Goal: Task Accomplishment & Management: Manage account settings

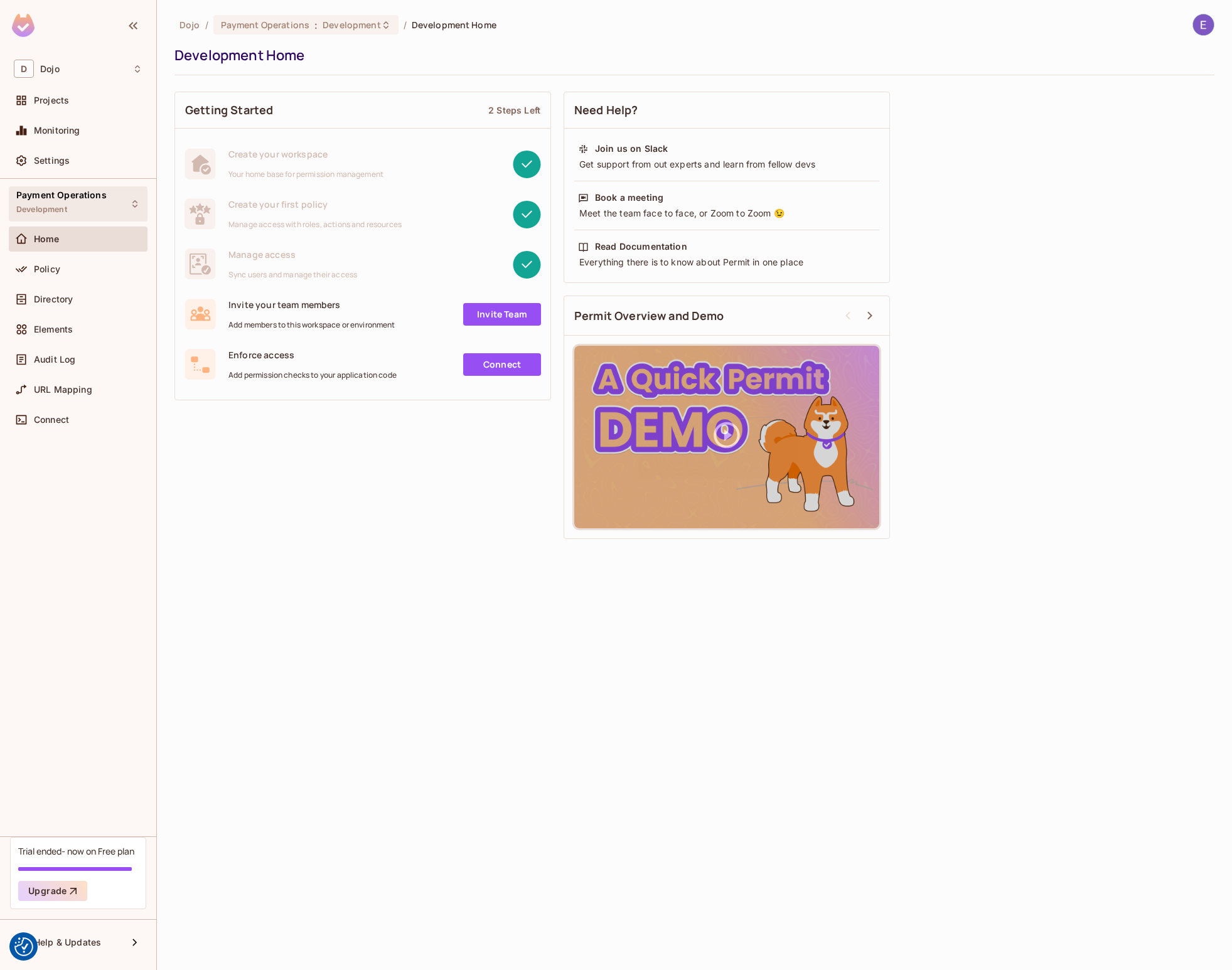
click at [79, 205] on div "Payment Operations Development" at bounding box center [61, 203] width 90 height 27
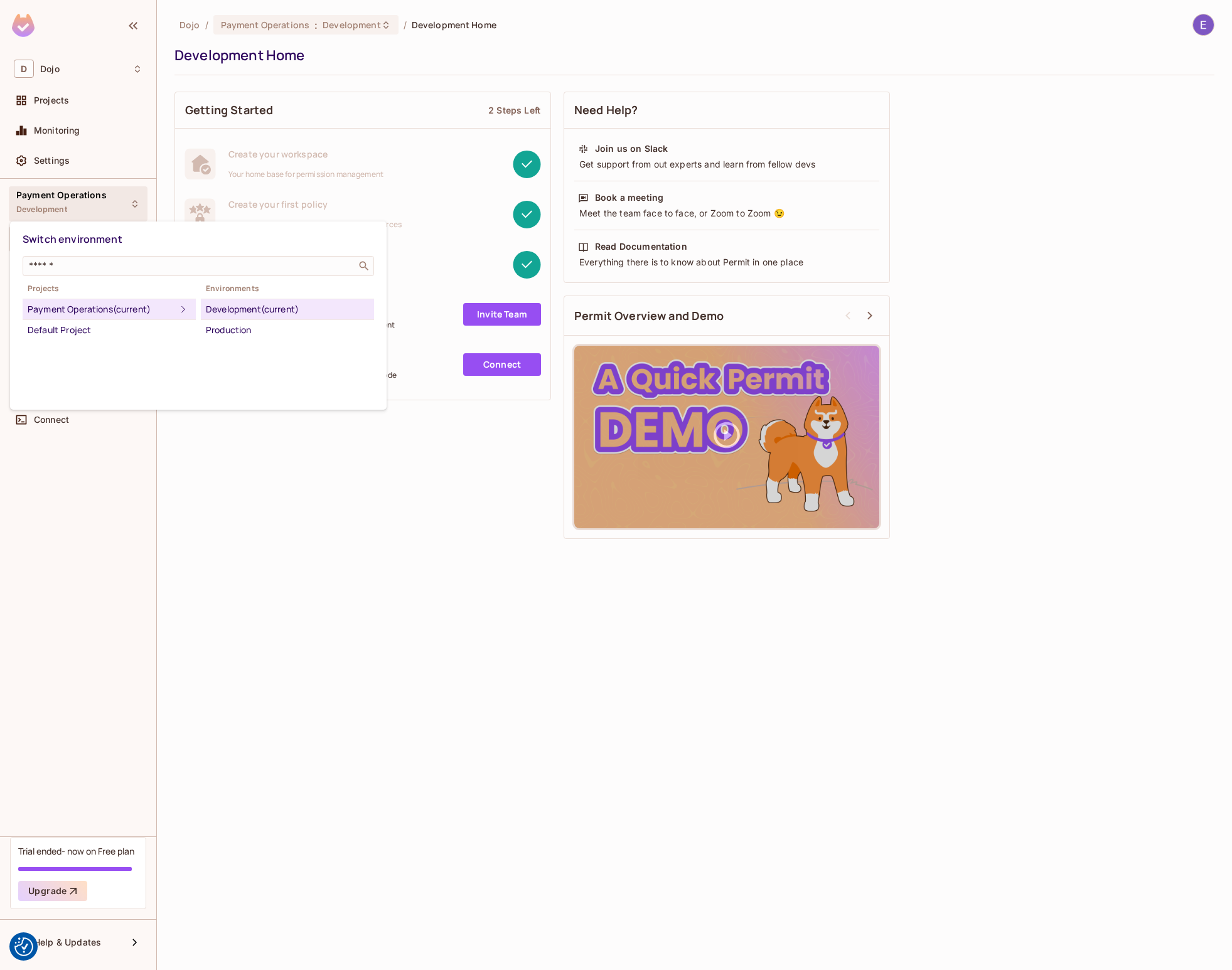
click at [245, 310] on div "Development (current)" at bounding box center [287, 310] width 163 height 15
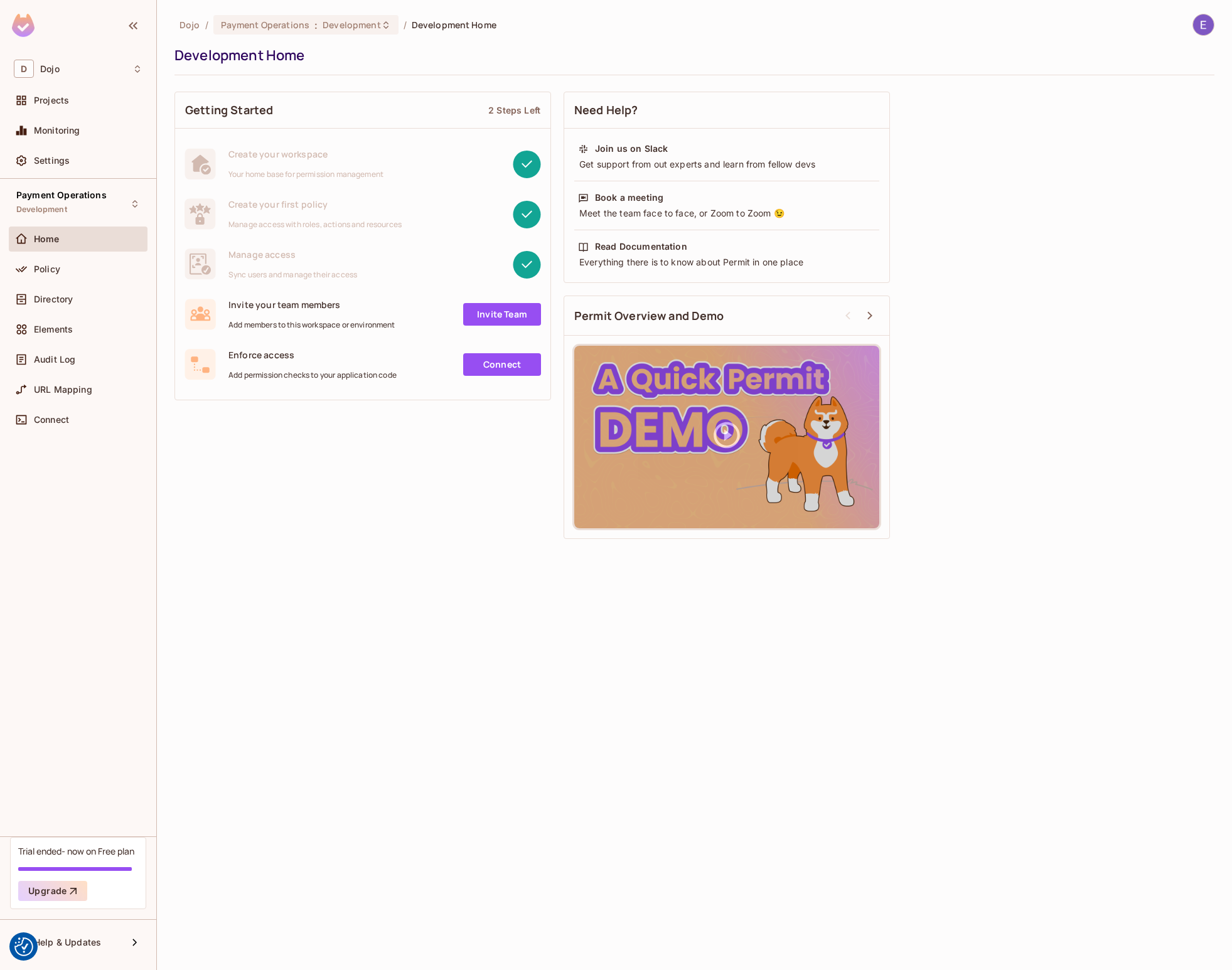
click at [89, 238] on div "Home" at bounding box center [88, 238] width 109 height 10
click at [334, 26] on span "Development" at bounding box center [352, 25] width 58 height 12
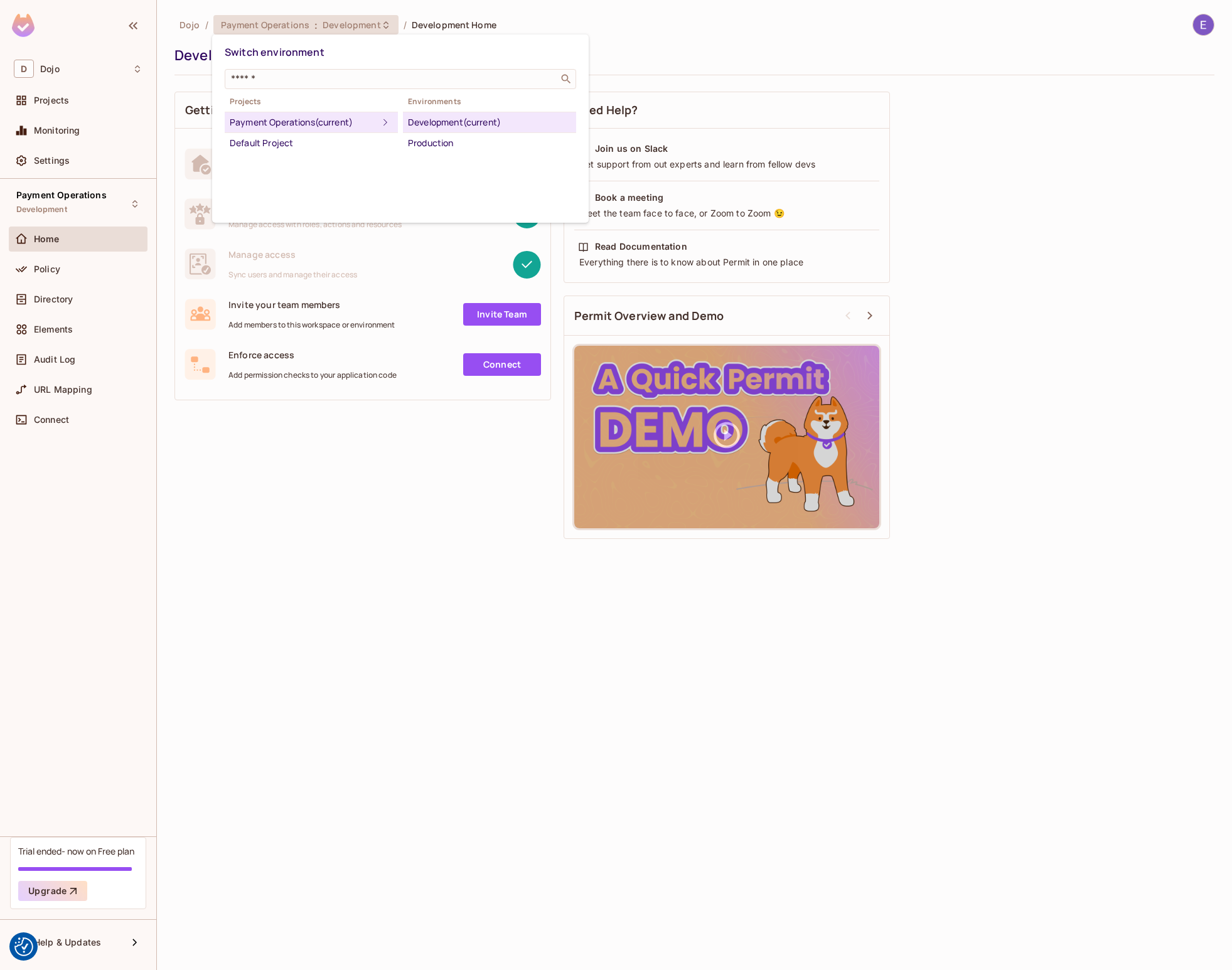
click at [415, 135] on li "Production" at bounding box center [489, 143] width 174 height 20
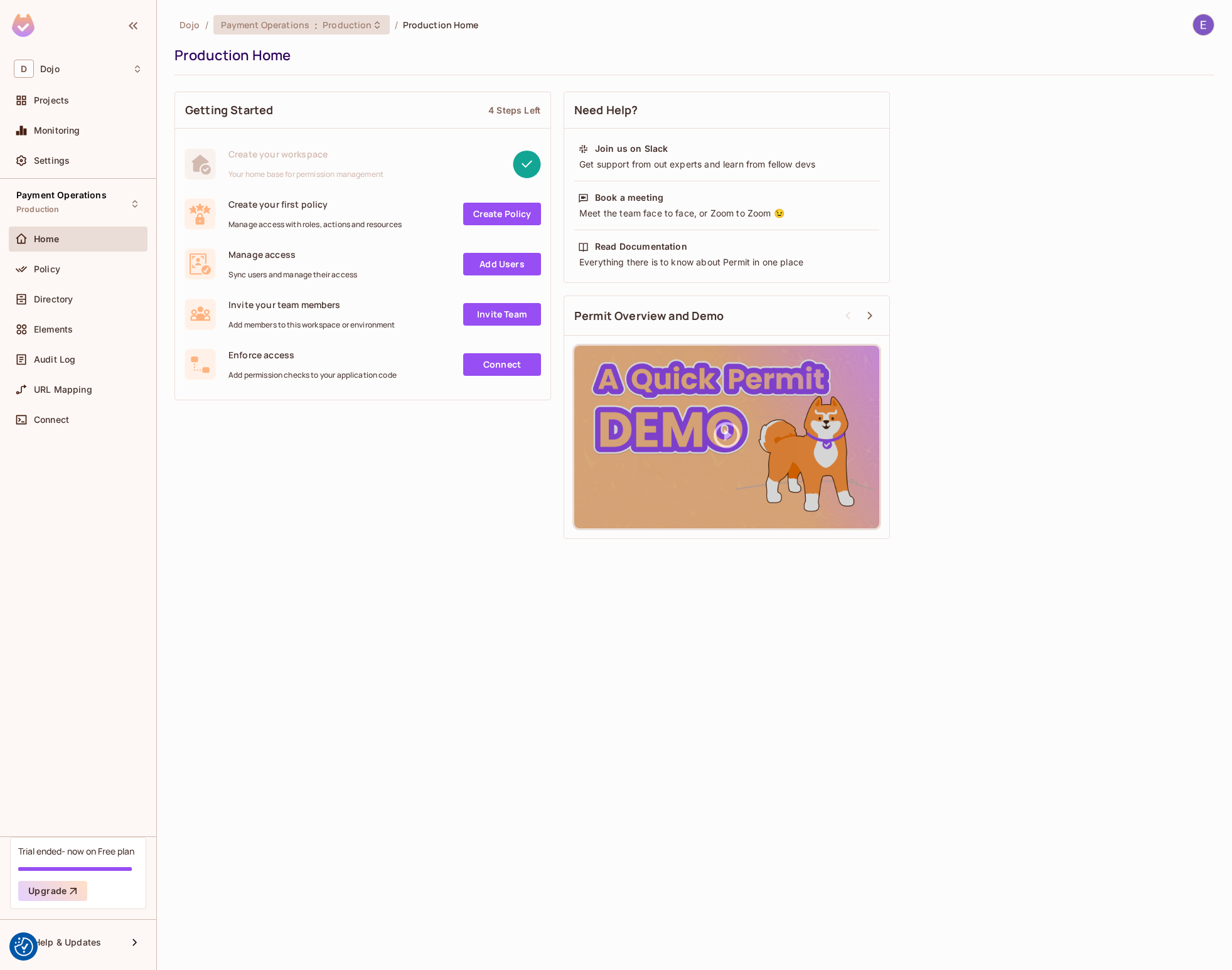
click at [339, 31] on div "Payment Operations : Production" at bounding box center [301, 24] width 177 height 19
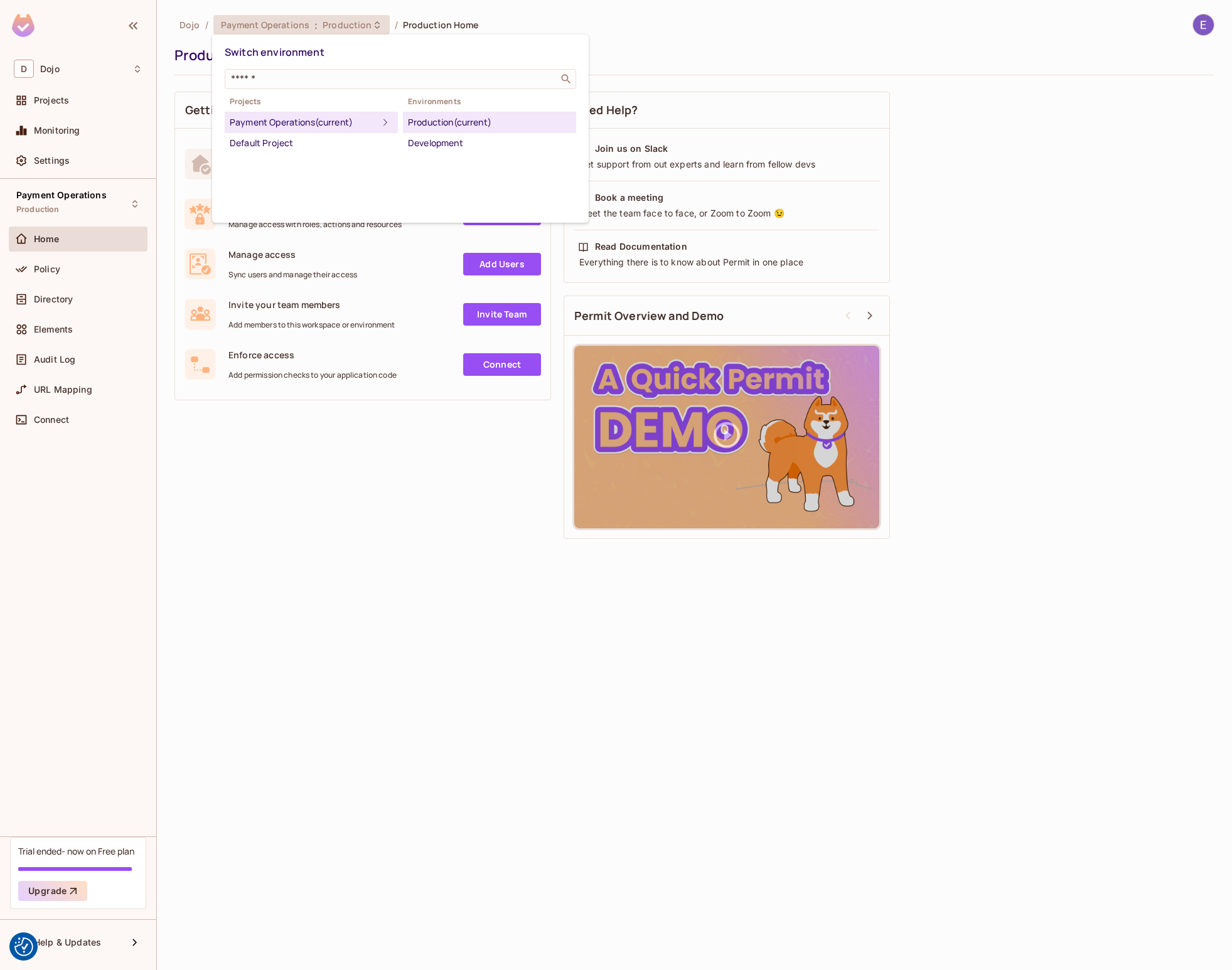
click at [334, 125] on div "Payment Operations (current)" at bounding box center [304, 122] width 148 height 15
click at [918, 8] on div at bounding box center [616, 485] width 1232 height 970
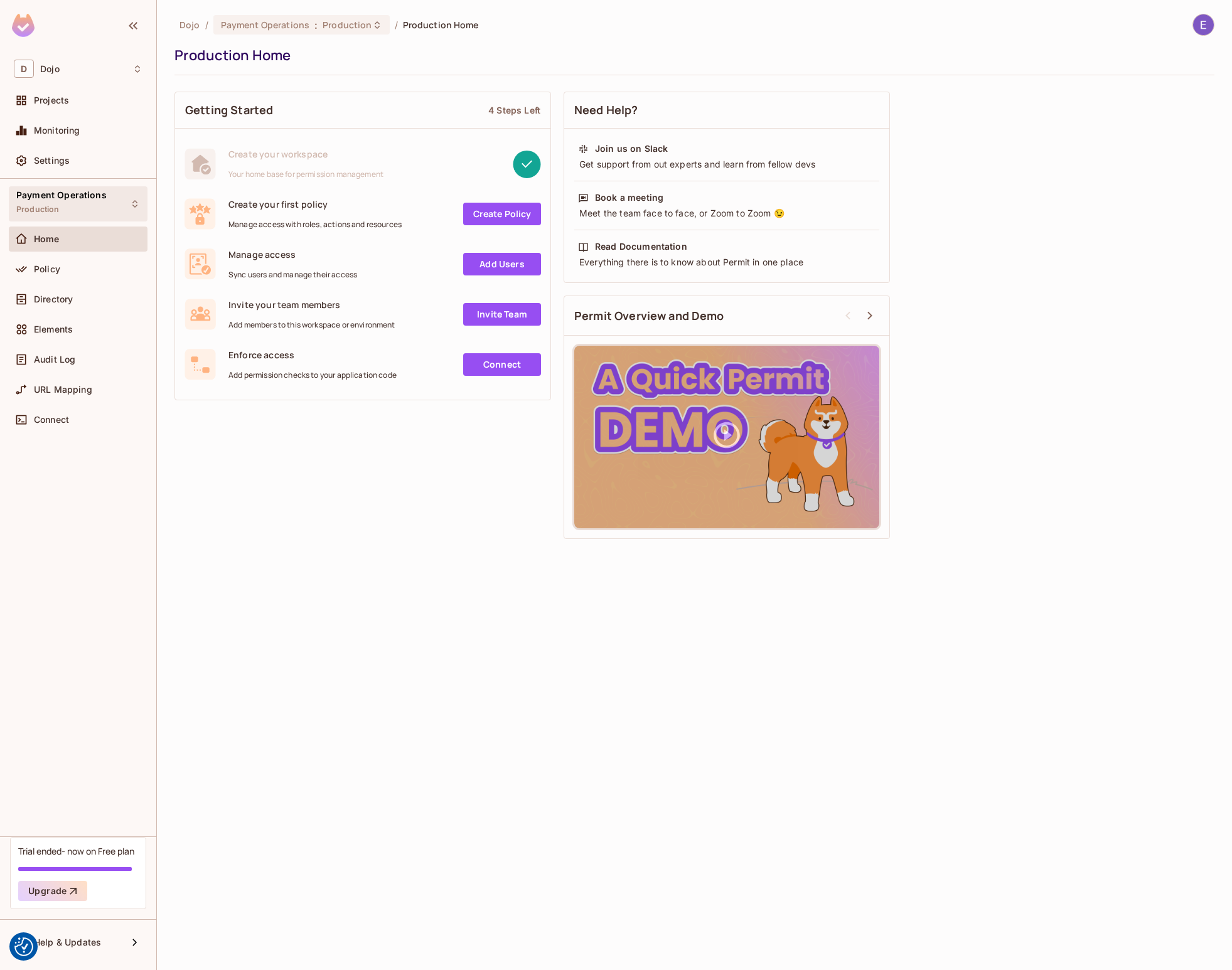
click at [89, 199] on span "Payment Operations" at bounding box center [61, 195] width 90 height 10
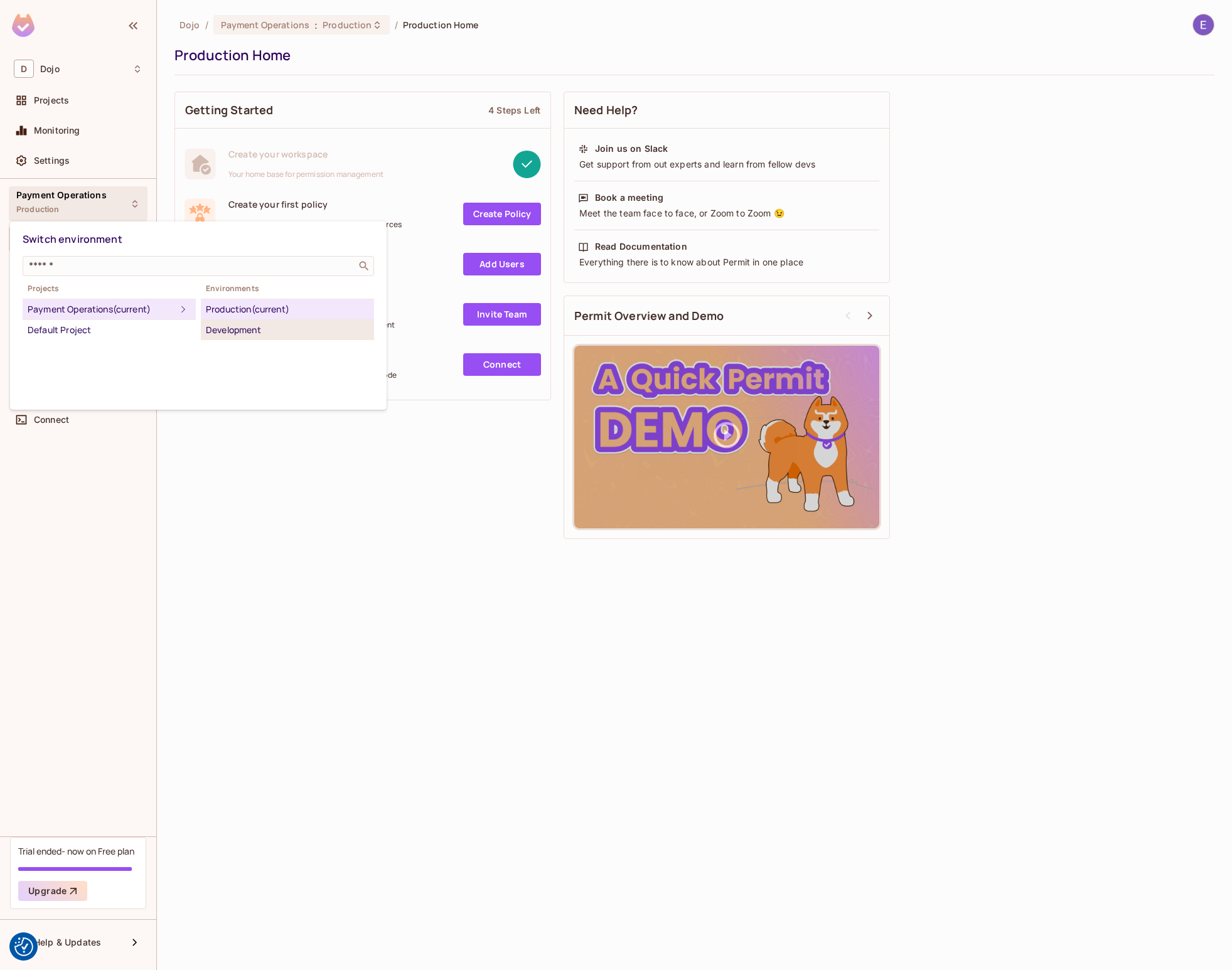
click at [237, 331] on div "Development" at bounding box center [287, 330] width 163 height 15
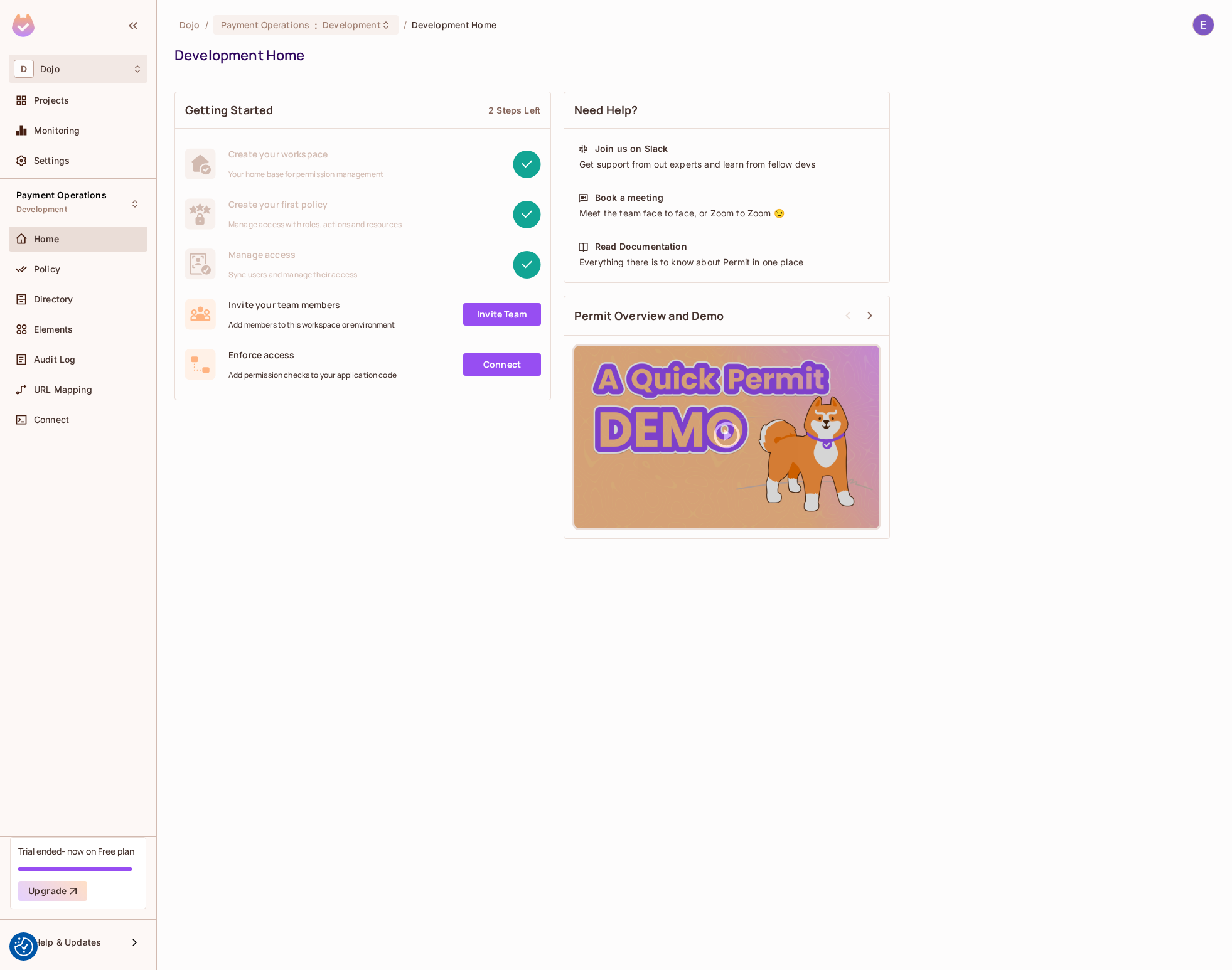
click at [117, 73] on div "D Dojo" at bounding box center [78, 69] width 128 height 18
click at [258, 67] on div at bounding box center [616, 485] width 1232 height 970
click at [112, 97] on div "Projects" at bounding box center [88, 100] width 109 height 10
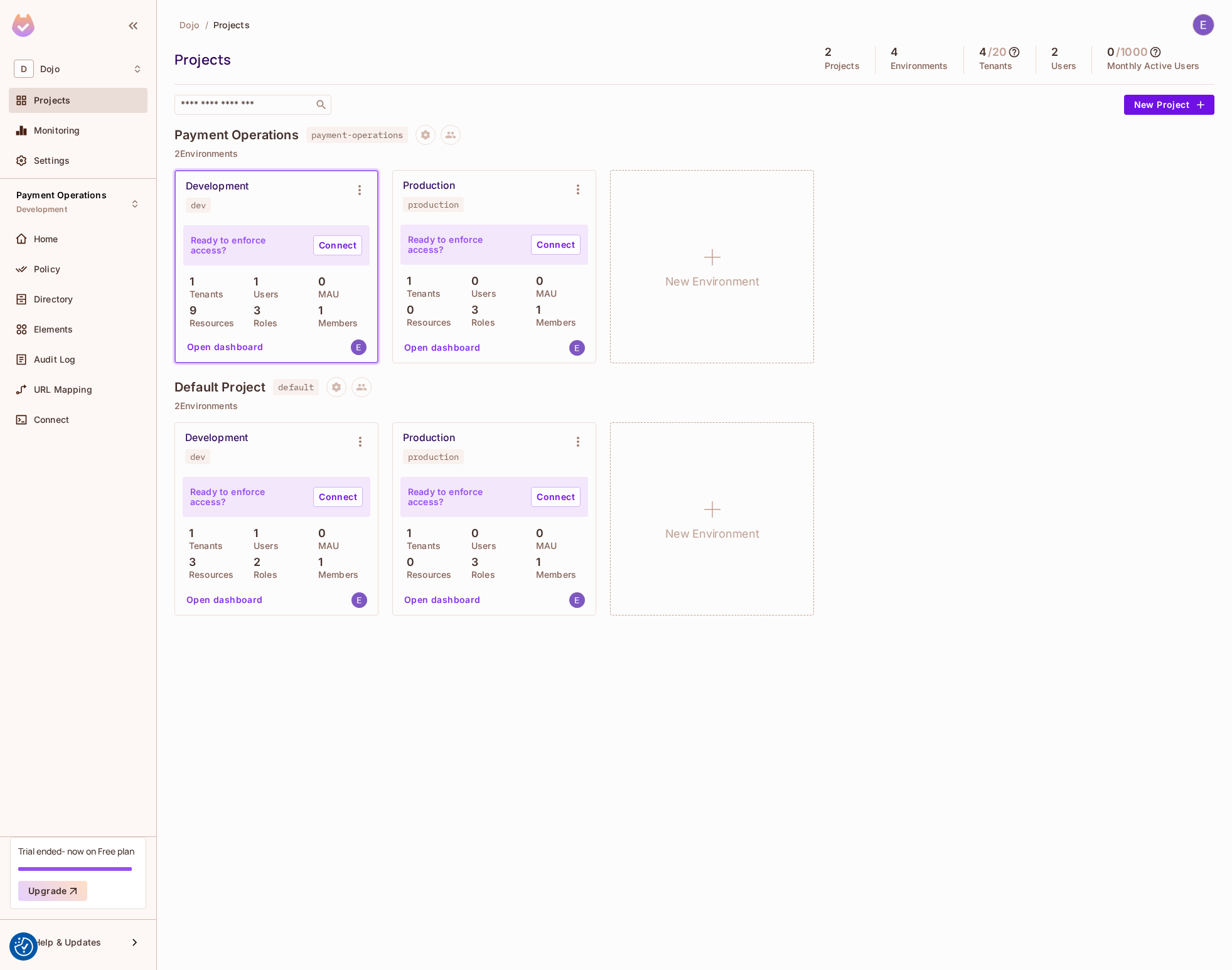
click at [555, 310] on div "1 Members" at bounding box center [559, 315] width 58 height 23
click at [574, 437] on icon "Environment settings" at bounding box center [578, 442] width 15 height 15
click at [646, 577] on div "Delete Environment" at bounding box center [655, 576] width 83 height 12
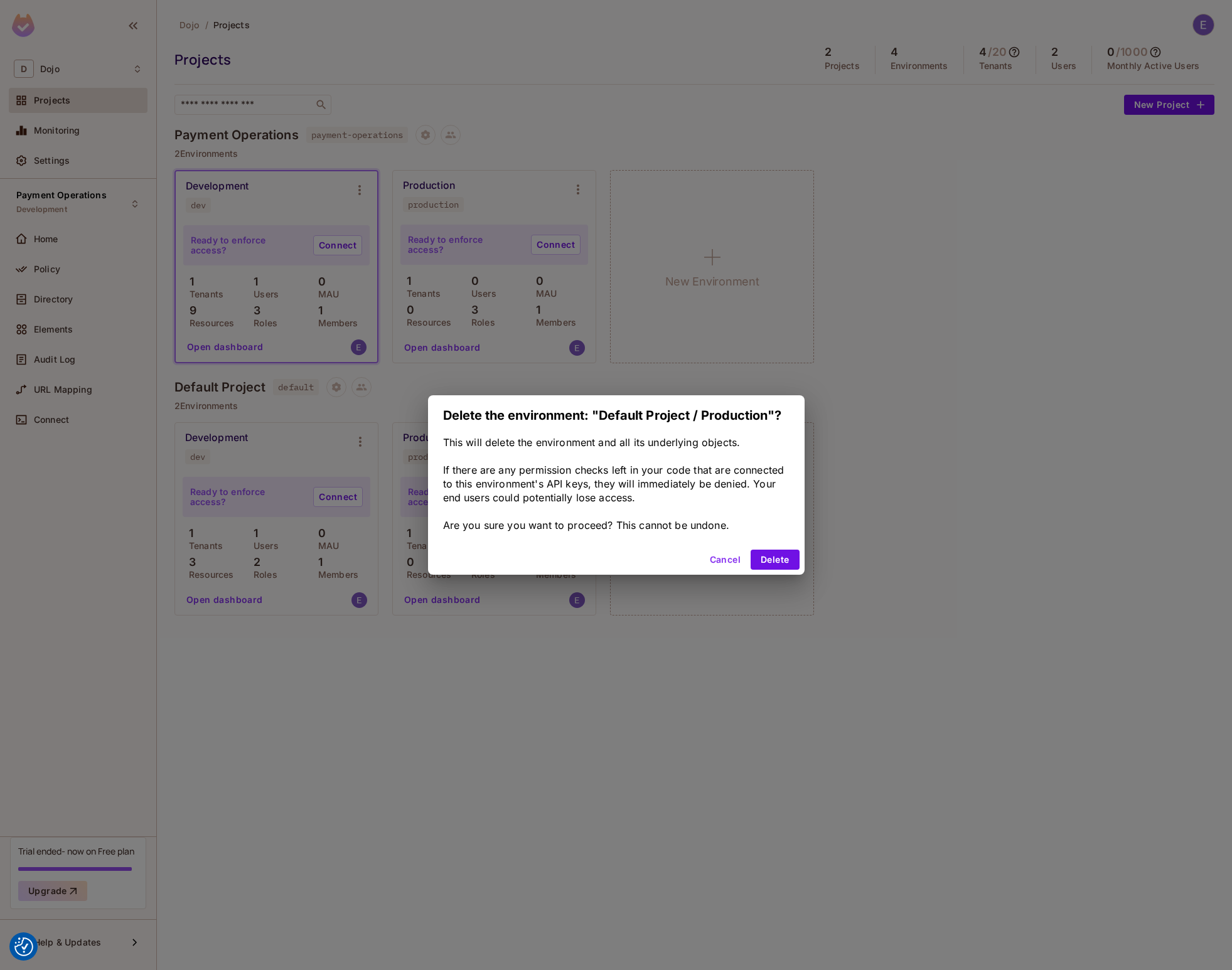
click at [730, 561] on button "Cancel" at bounding box center [725, 560] width 41 height 20
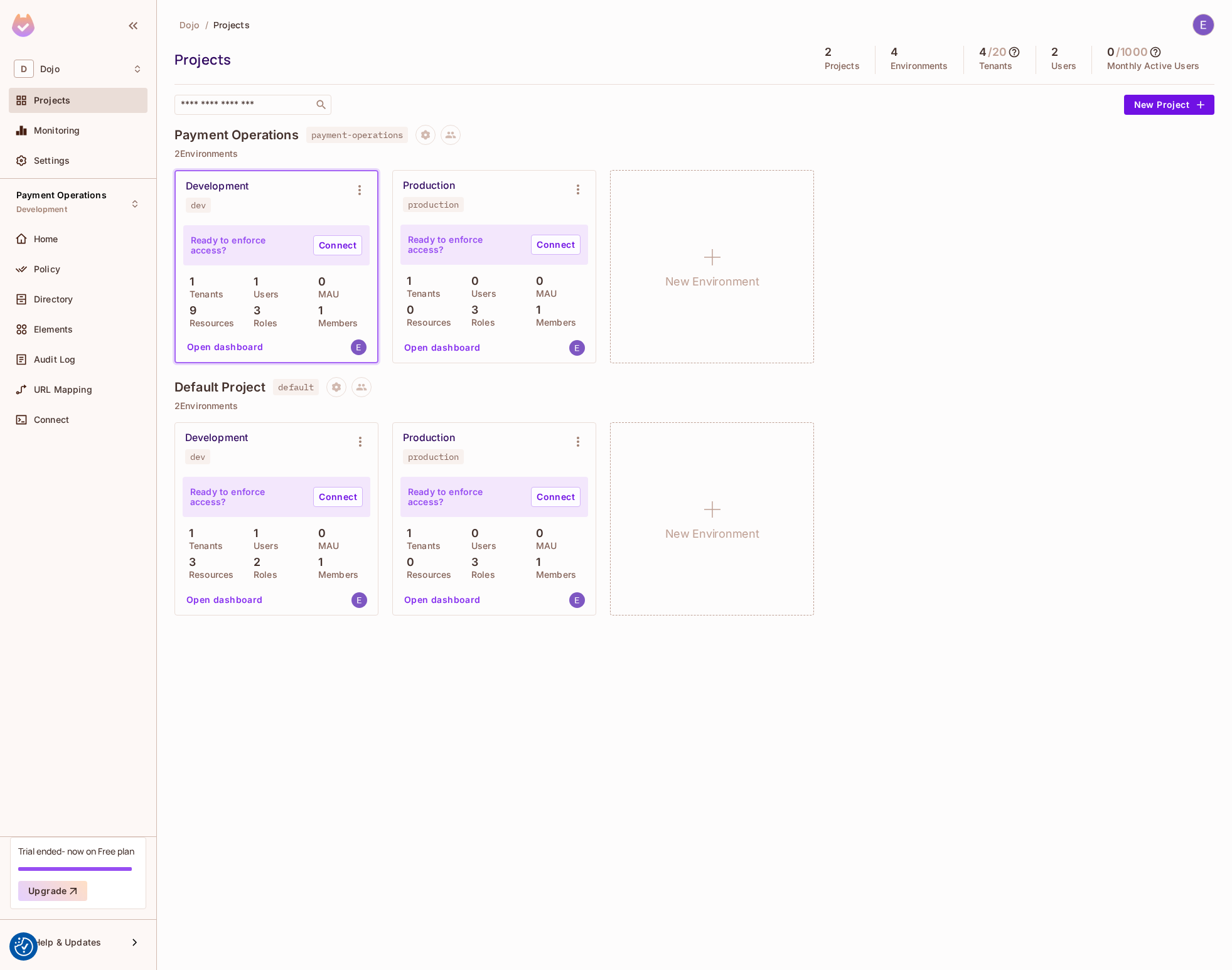
click at [492, 563] on div "3 Roles" at bounding box center [494, 567] width 58 height 23
click at [456, 599] on button "Open dashboard" at bounding box center [442, 600] width 86 height 20
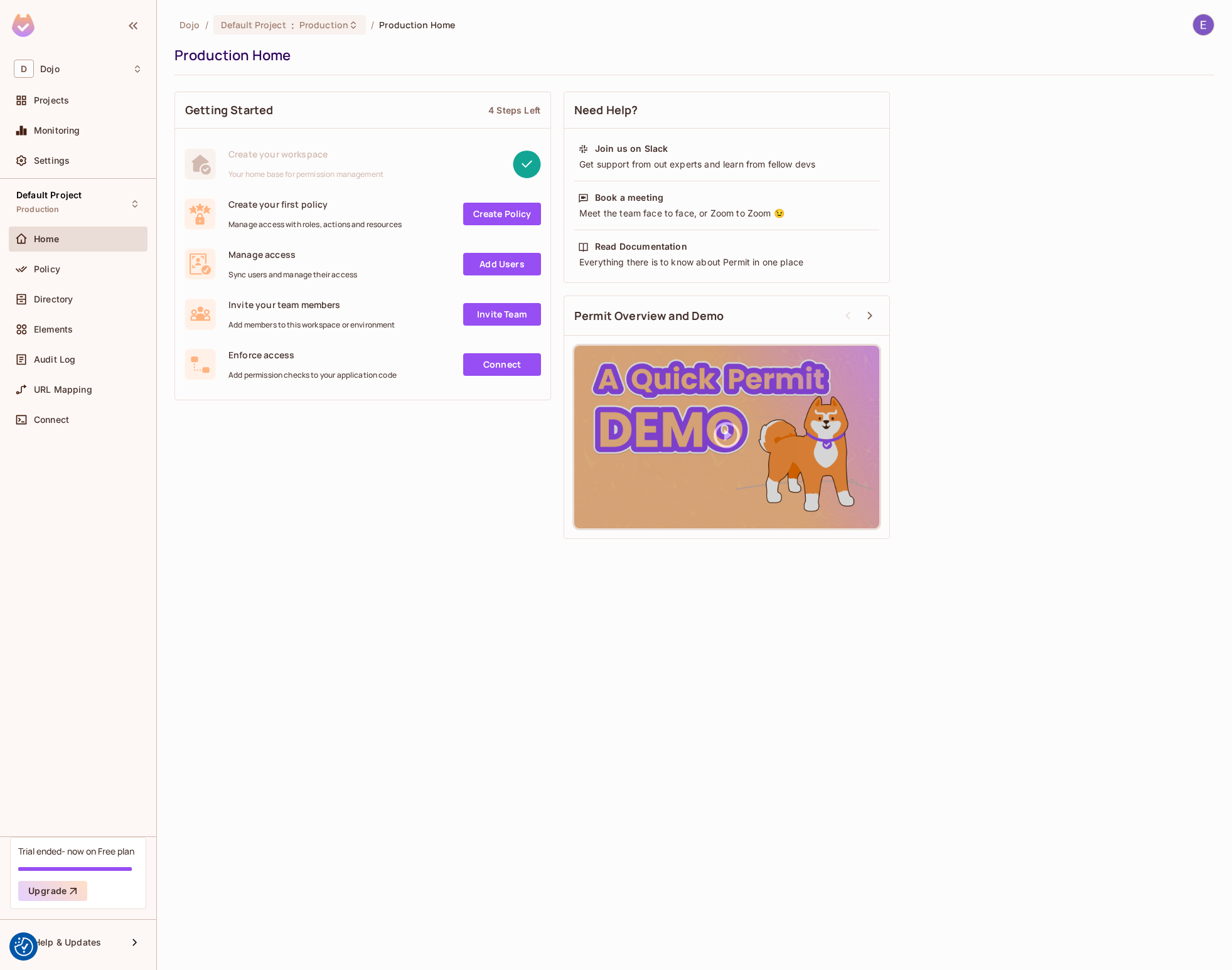
drag, startPoint x: 516, startPoint y: 436, endPoint x: 510, endPoint y: 471, distance: 35.5
click at [87, 90] on div "Projects" at bounding box center [77, 100] width 138 height 25
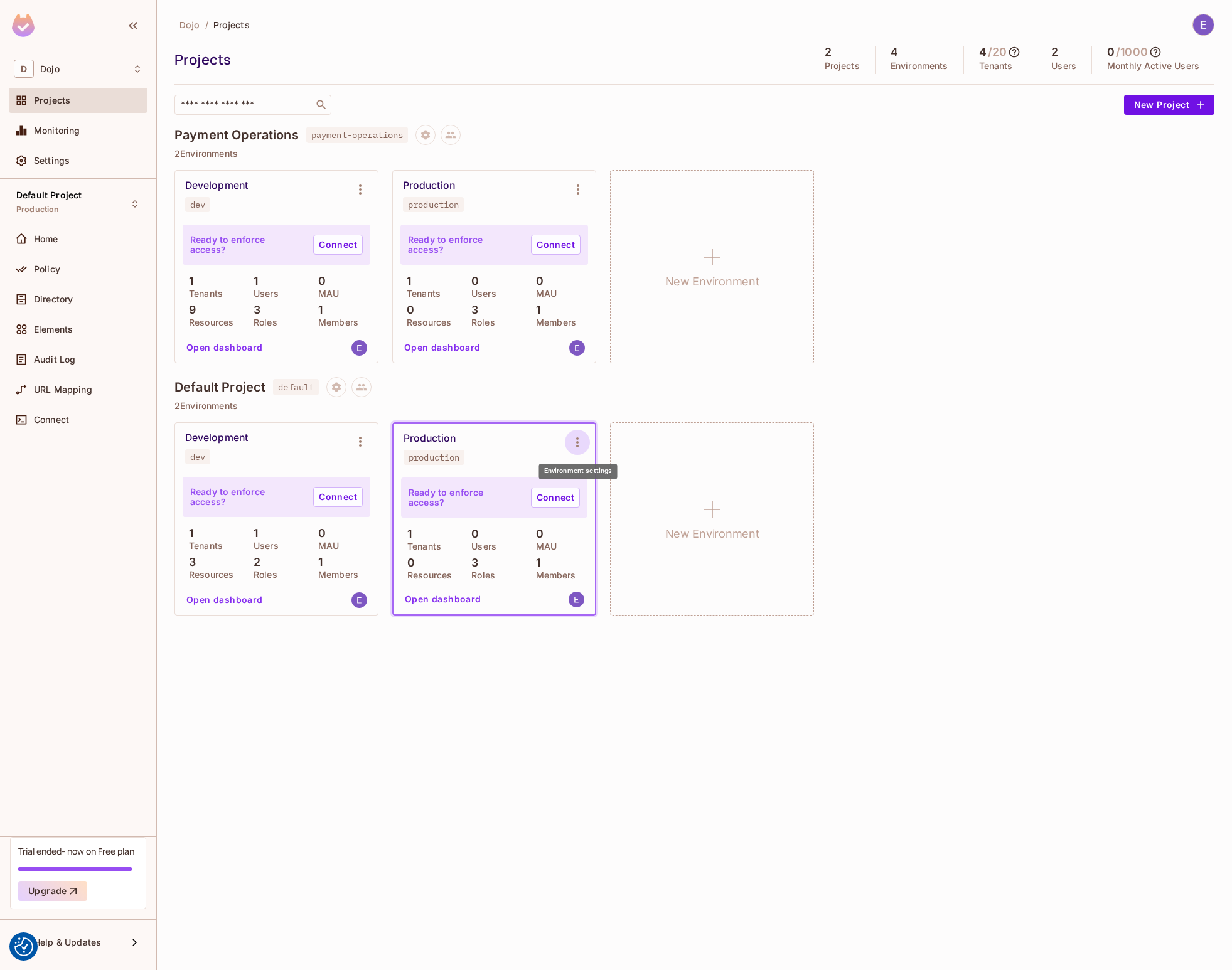
click at [580, 443] on icon "Environment settings" at bounding box center [577, 443] width 15 height 15
click at [635, 588] on li "Delete Environment" at bounding box center [643, 577] width 132 height 28
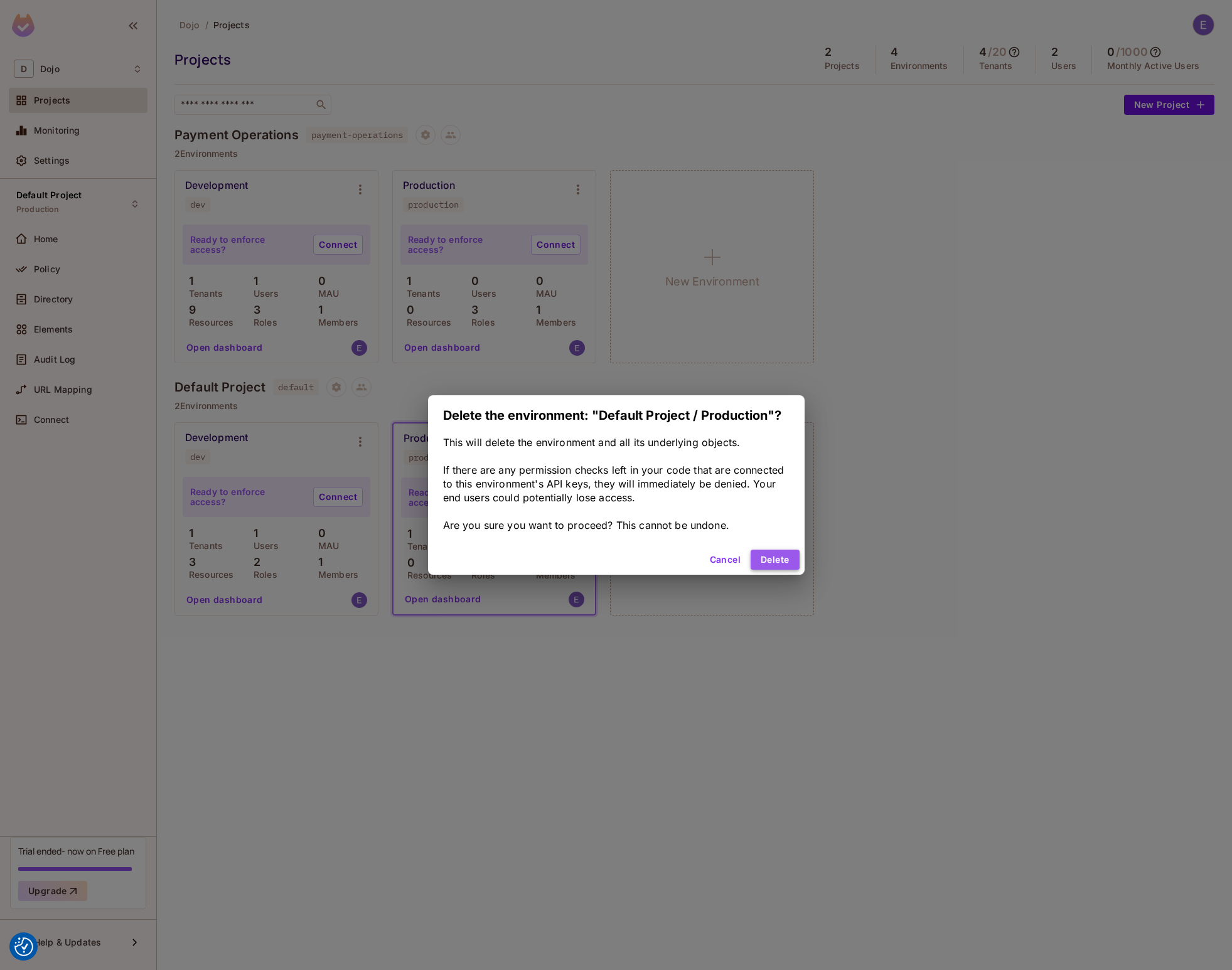
click at [766, 553] on button "Delete" at bounding box center [775, 560] width 48 height 20
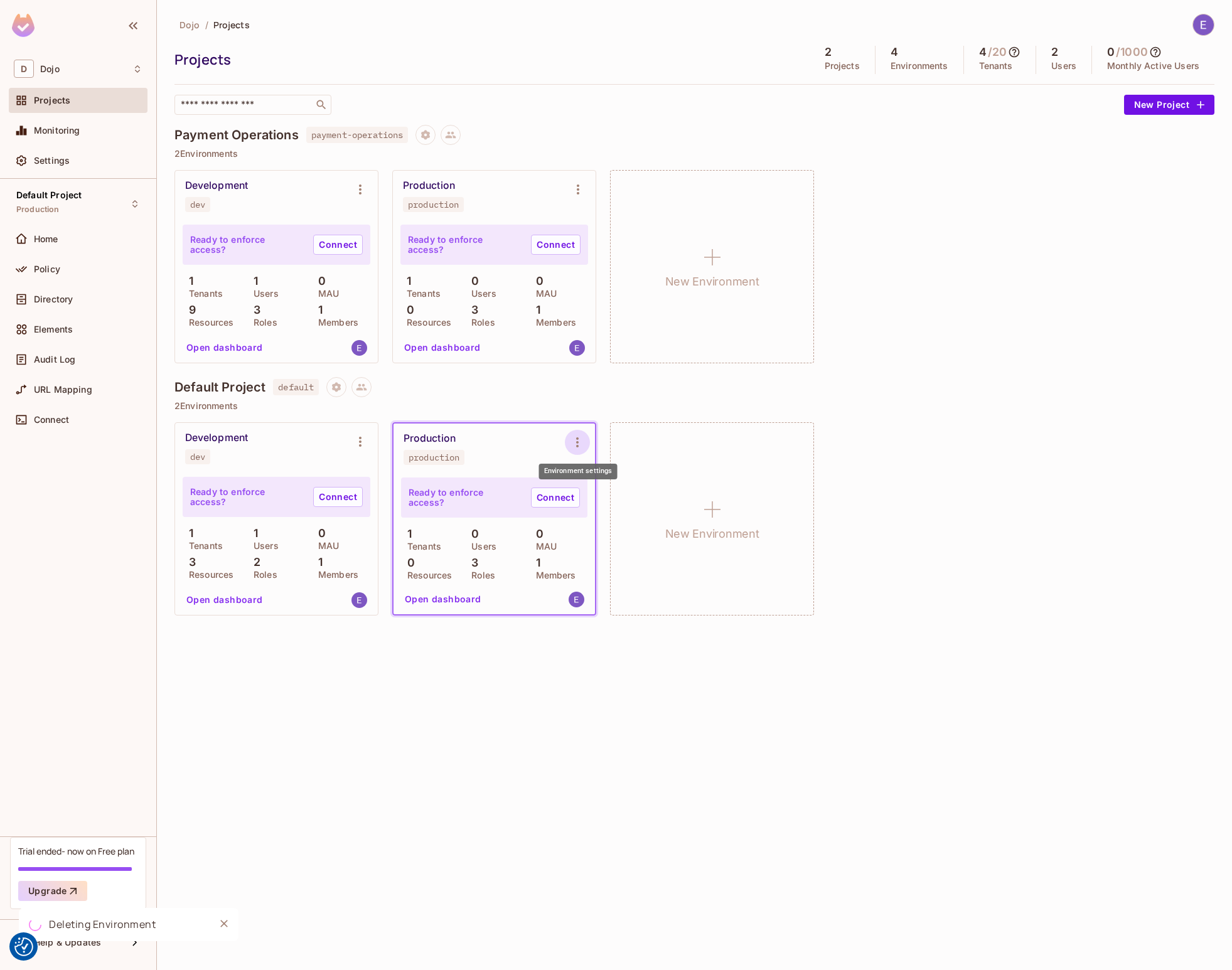
click at [580, 440] on icon "Environment settings" at bounding box center [577, 443] width 15 height 15
click at [658, 580] on div "Delete Environment" at bounding box center [654, 577] width 83 height 12
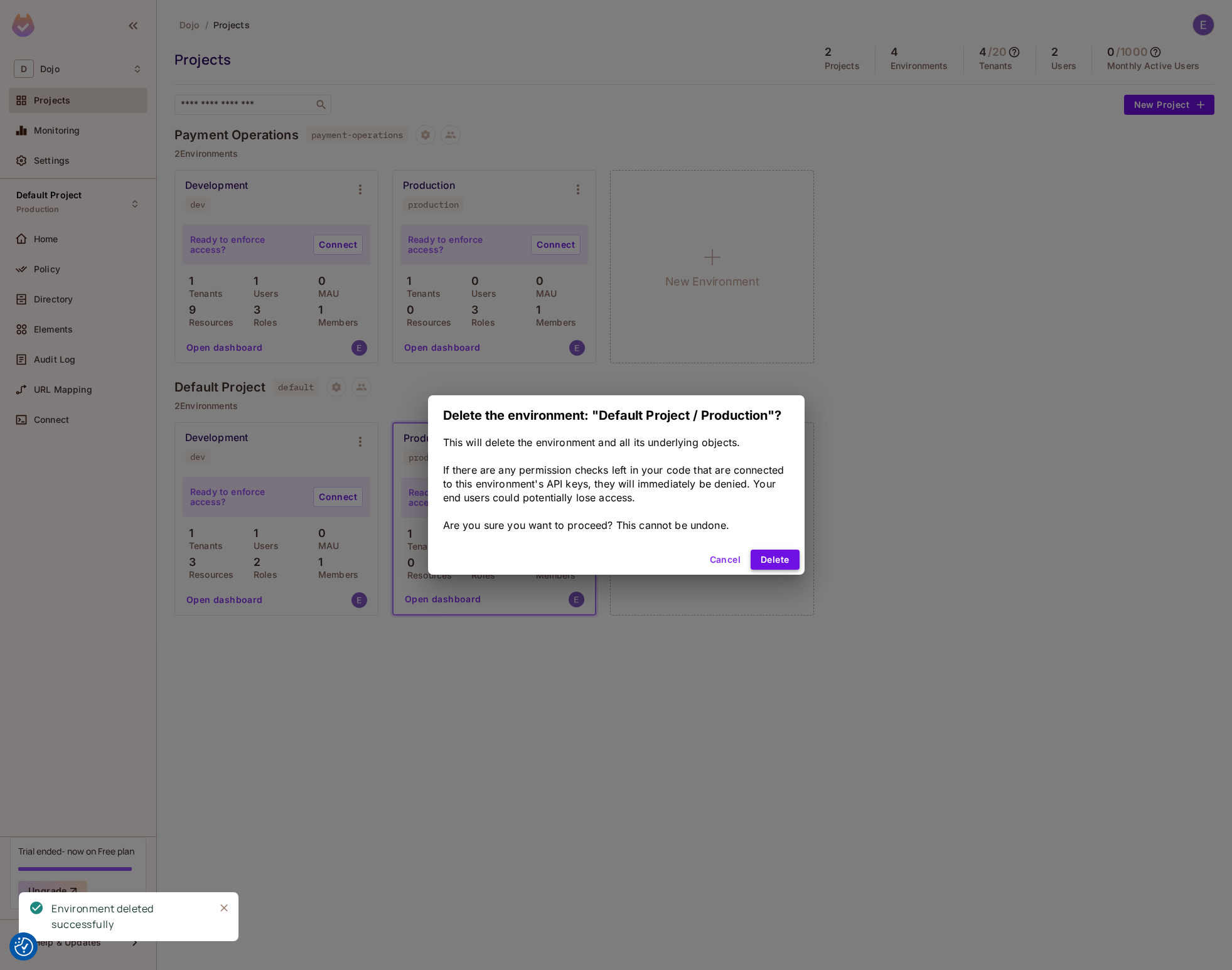
click at [784, 557] on button "Delete" at bounding box center [775, 560] width 48 height 20
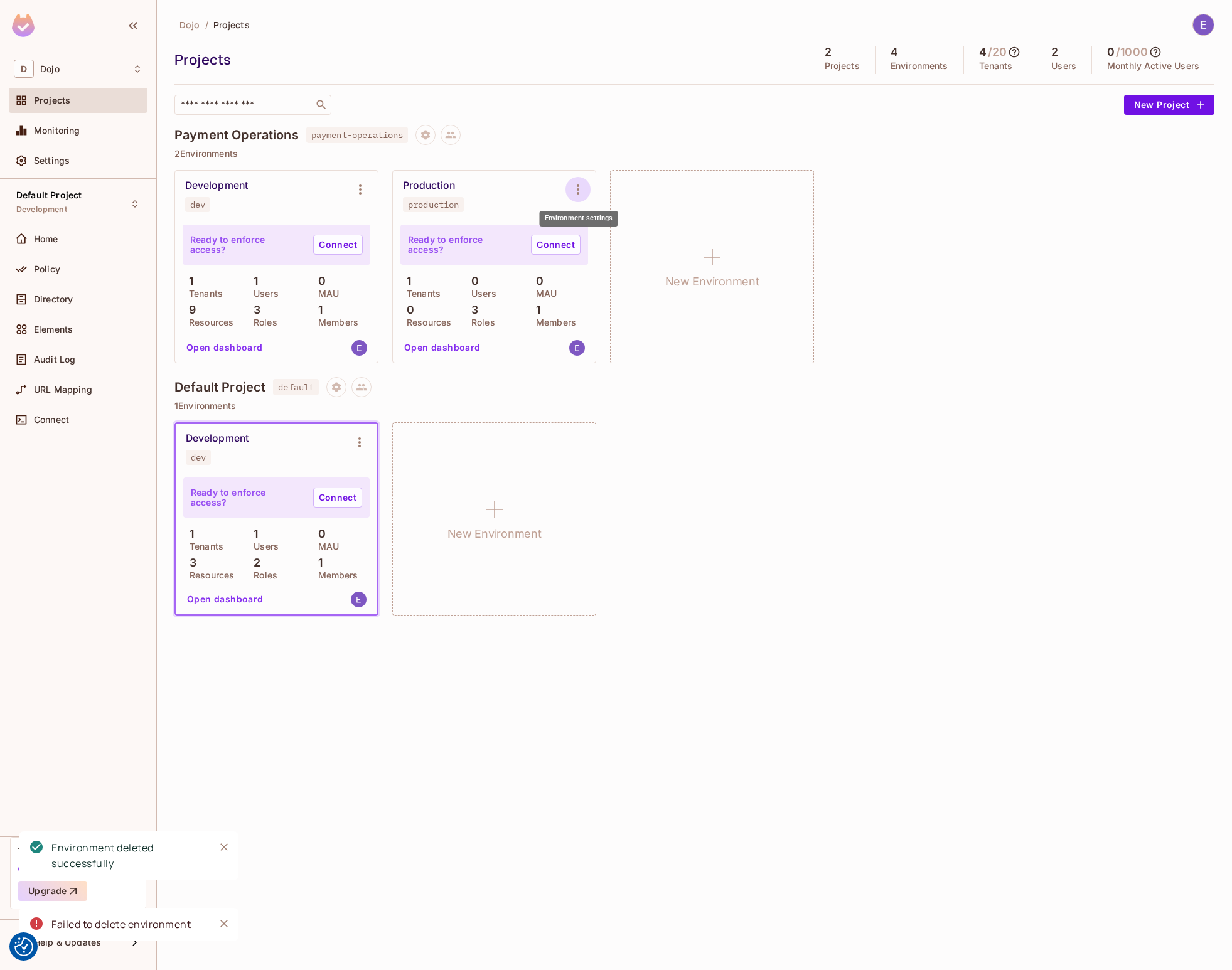
click at [580, 192] on icon "Environment settings" at bounding box center [578, 190] width 15 height 15
click at [650, 324] on div "Delete Environment" at bounding box center [655, 324] width 83 height 12
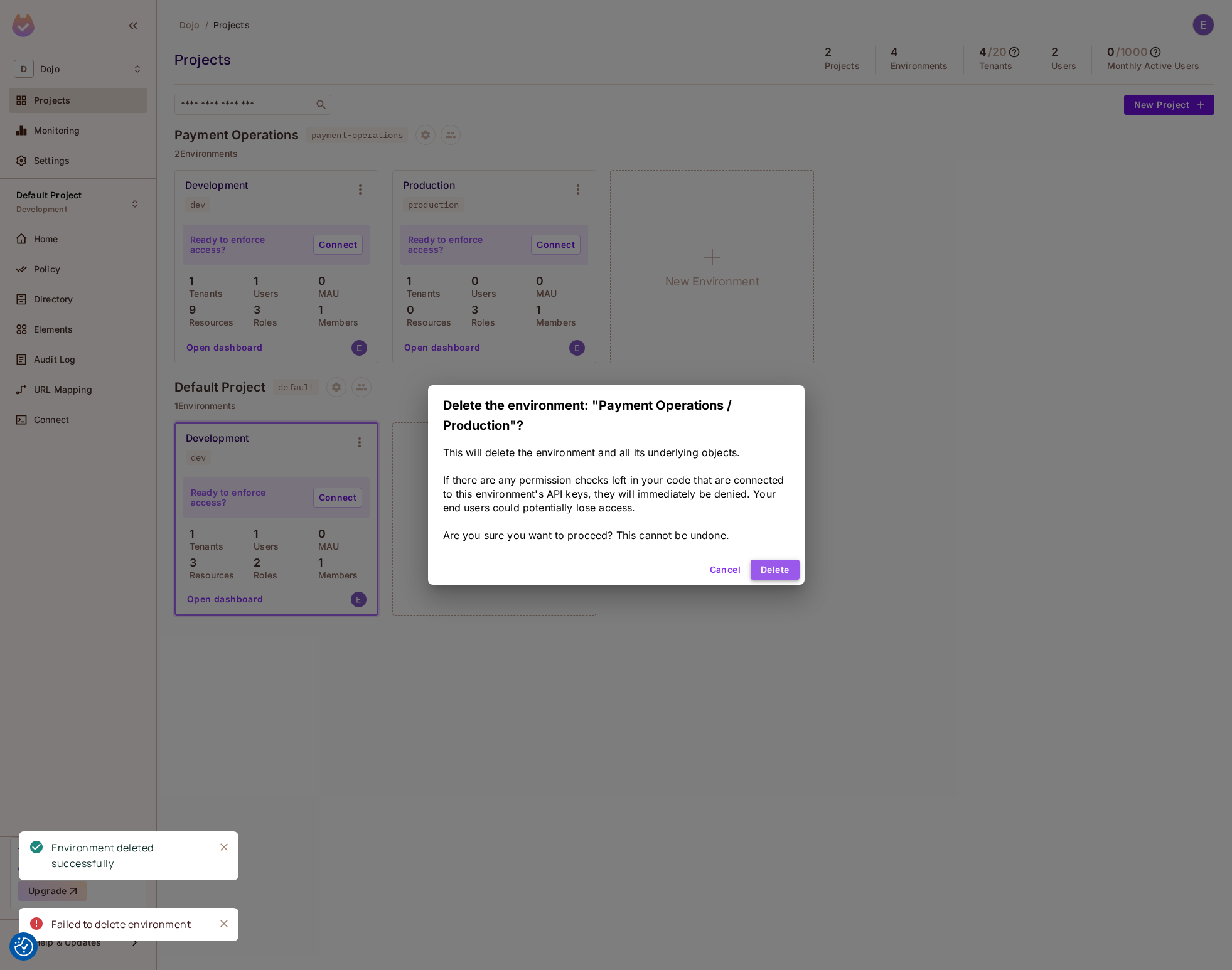
click at [783, 567] on button "Delete" at bounding box center [775, 569] width 48 height 20
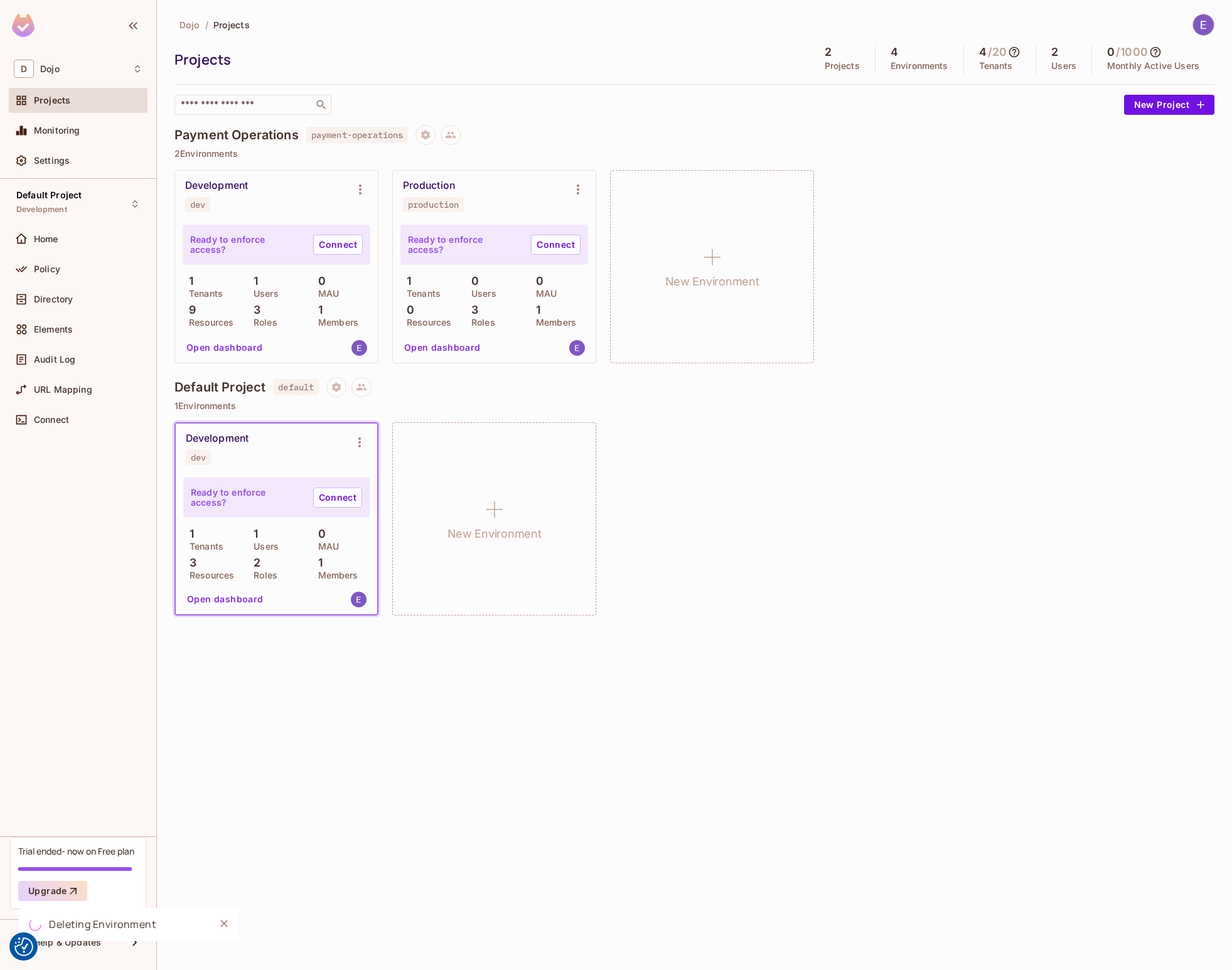
click at [496, 383] on div "Default Project default" at bounding box center [694, 387] width 1040 height 20
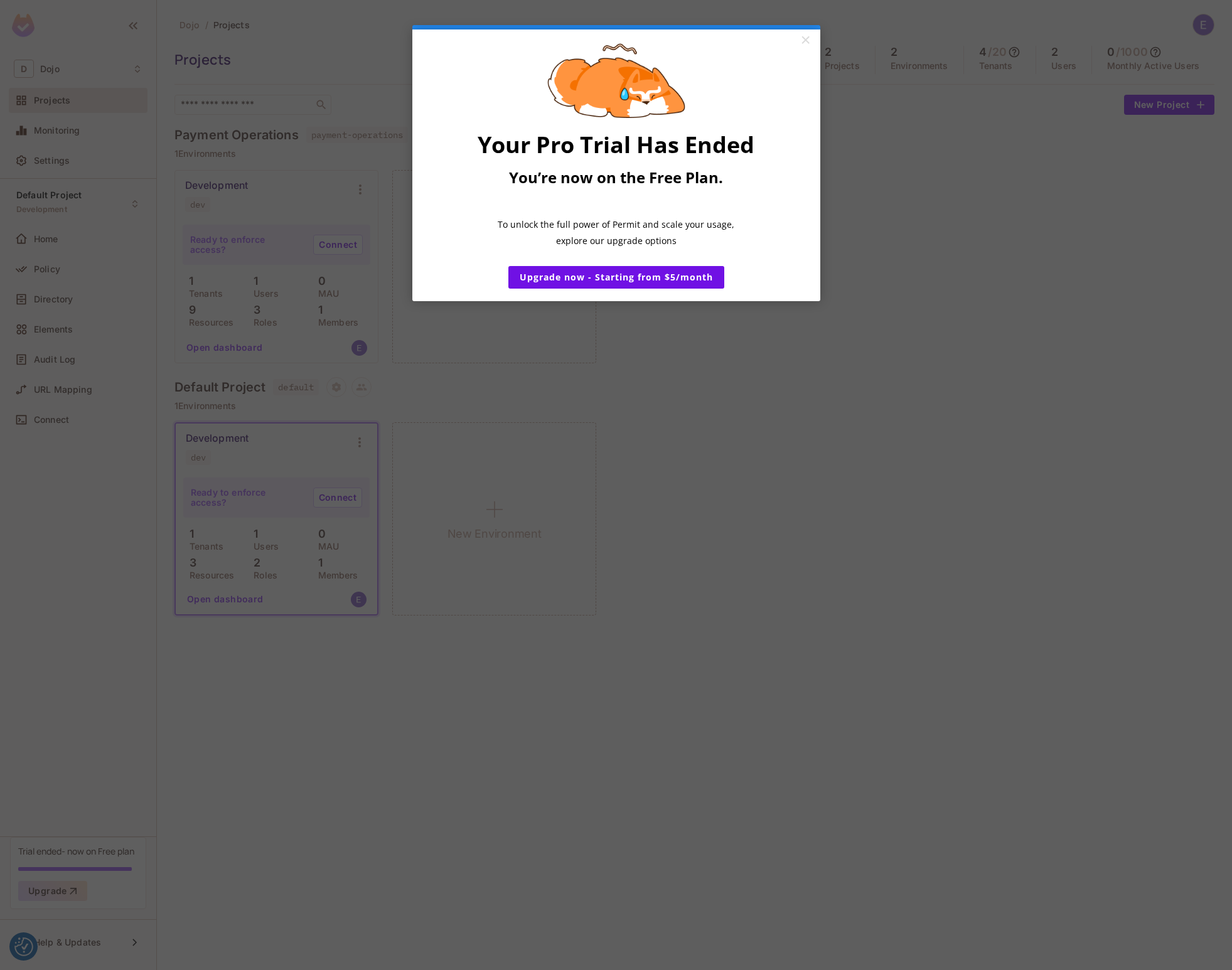
click at [728, 335] on appcues "× Your Pro Trial Has Ended You’re now on the Free Plan. ​ To unlock the full po…" at bounding box center [616, 485] width 1232 height 970
